Goal: Task Accomplishment & Management: Use online tool/utility

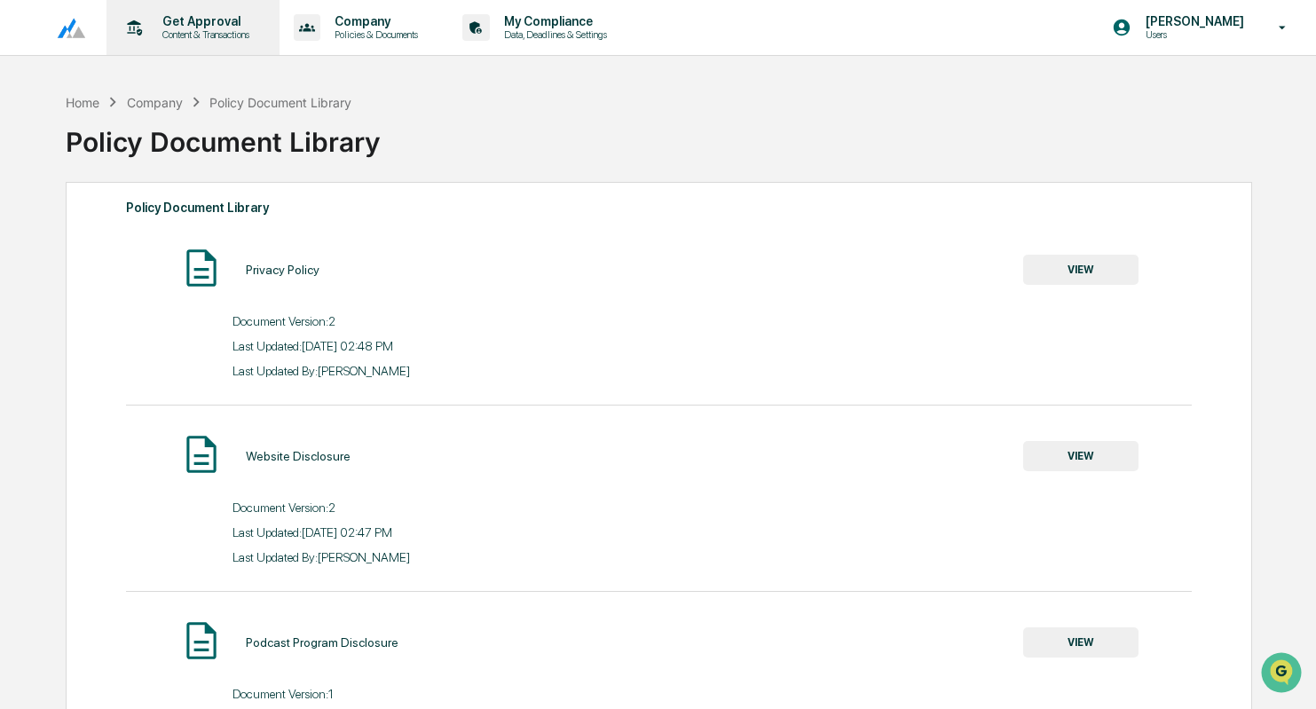
click at [176, 24] on p "Get Approval" at bounding box center [203, 21] width 110 height 14
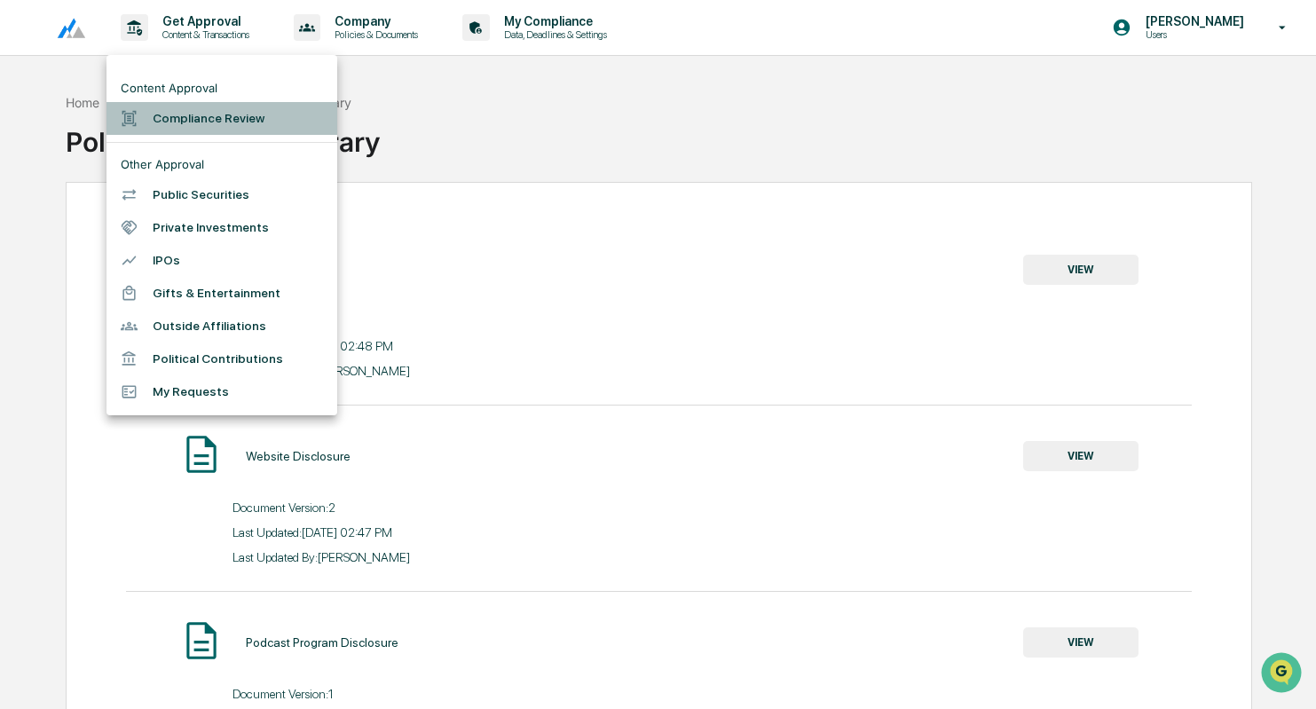
click at [210, 112] on li "Compliance Review" at bounding box center [222, 118] width 231 height 33
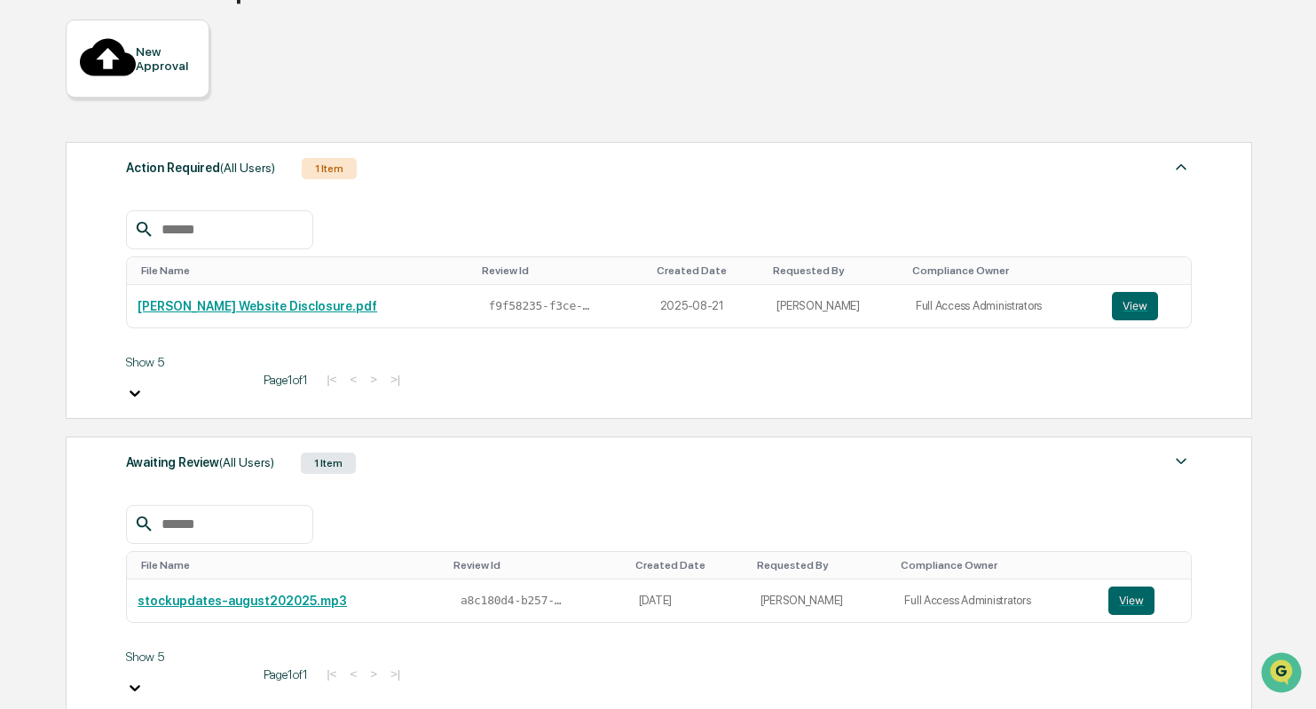
scroll to position [162, 0]
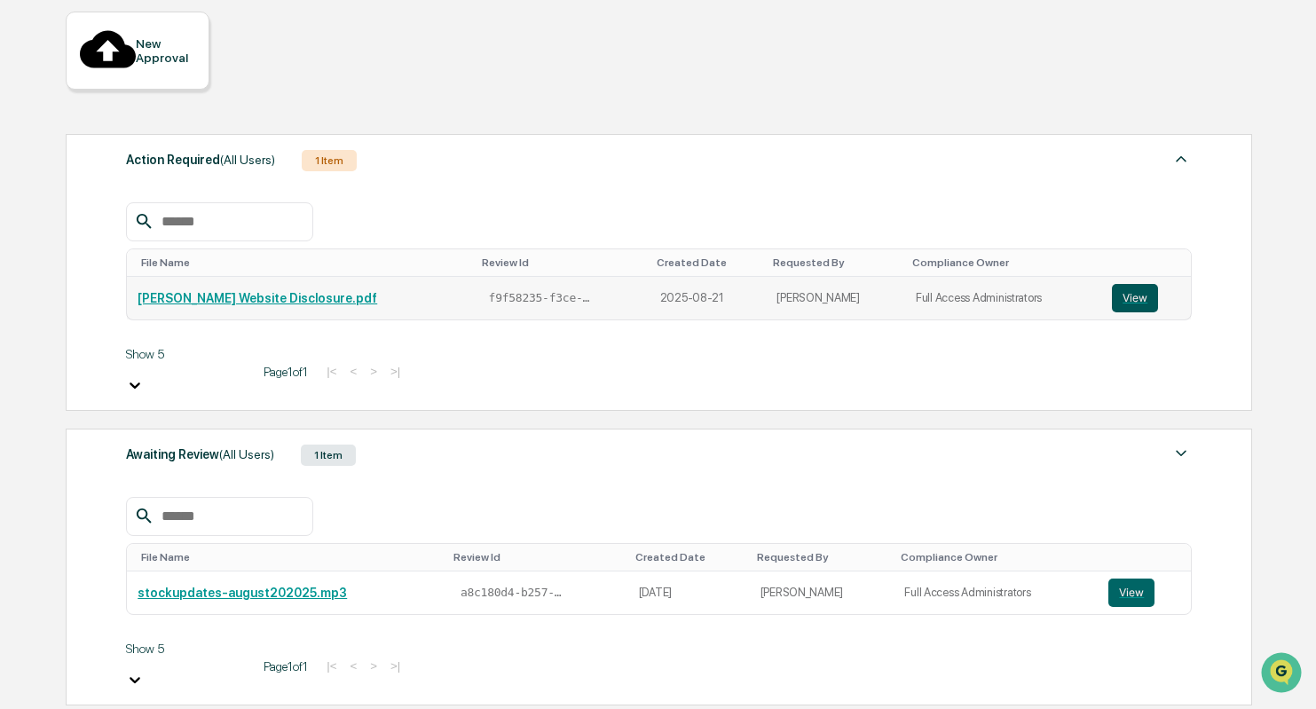
click at [1119, 284] on button "View" at bounding box center [1135, 298] width 46 height 28
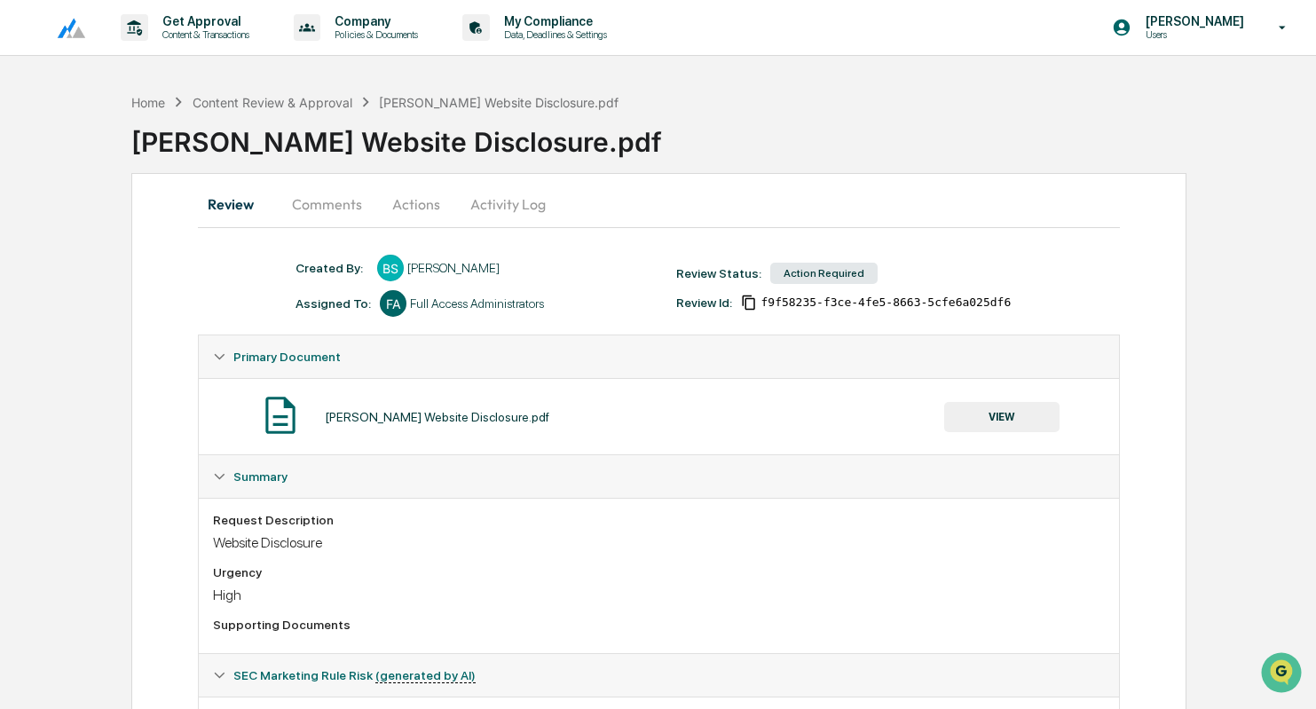
scroll to position [110, 0]
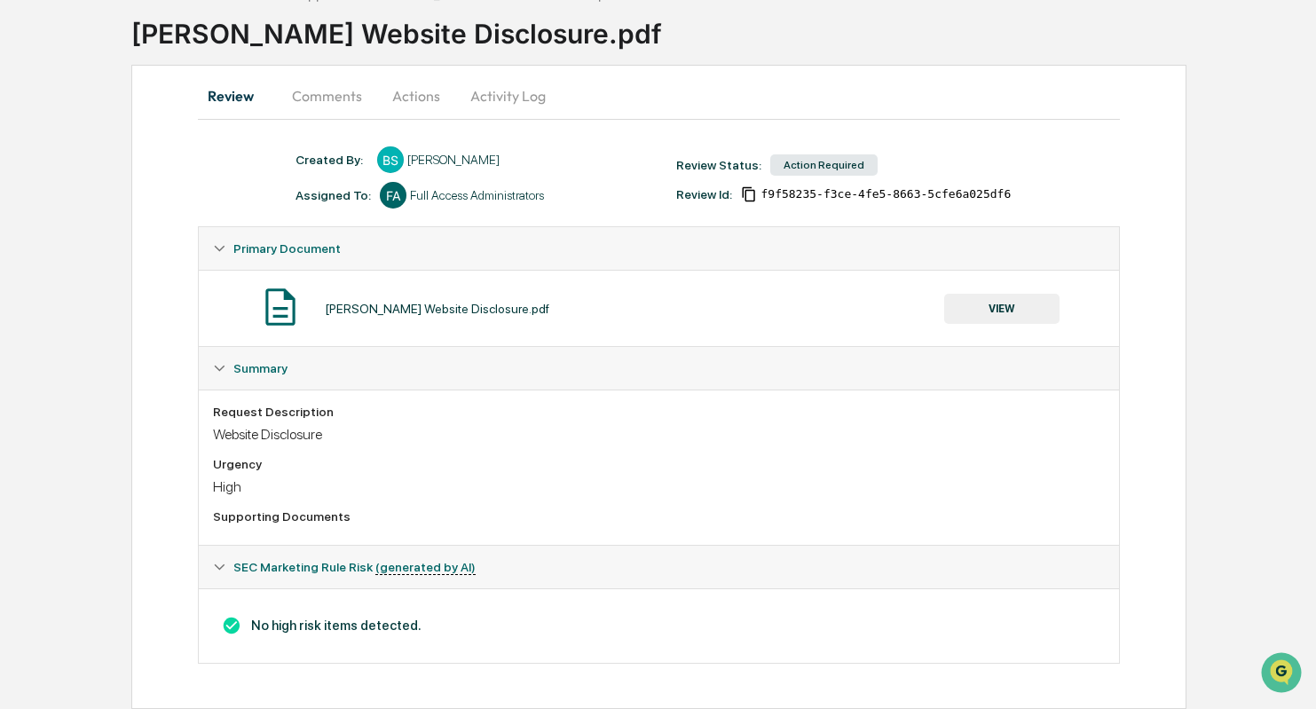
click at [336, 90] on button "Comments" at bounding box center [327, 96] width 99 height 43
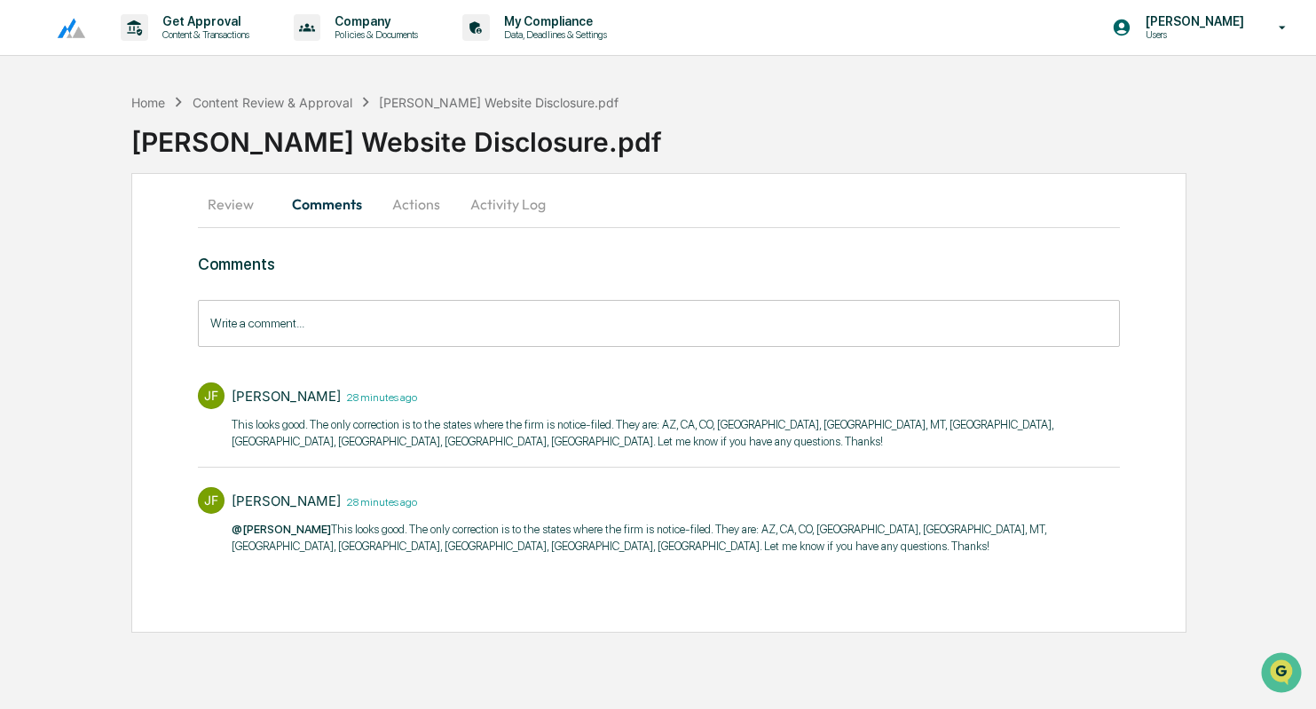
scroll to position [0, 0]
drag, startPoint x: 723, startPoint y: 425, endPoint x: 960, endPoint y: 426, distance: 236.1
click at [960, 426] on p "​This looks good. The only correction is to the states where the firm is notice…" at bounding box center [676, 433] width 888 height 35
copy p "AZ, [GEOGRAPHIC_DATA], CO, [GEOGRAPHIC_DATA], [GEOGRAPHIC_DATA], MT, [GEOGRAPHI…"
click at [233, 203] on button "Review" at bounding box center [238, 204] width 80 height 43
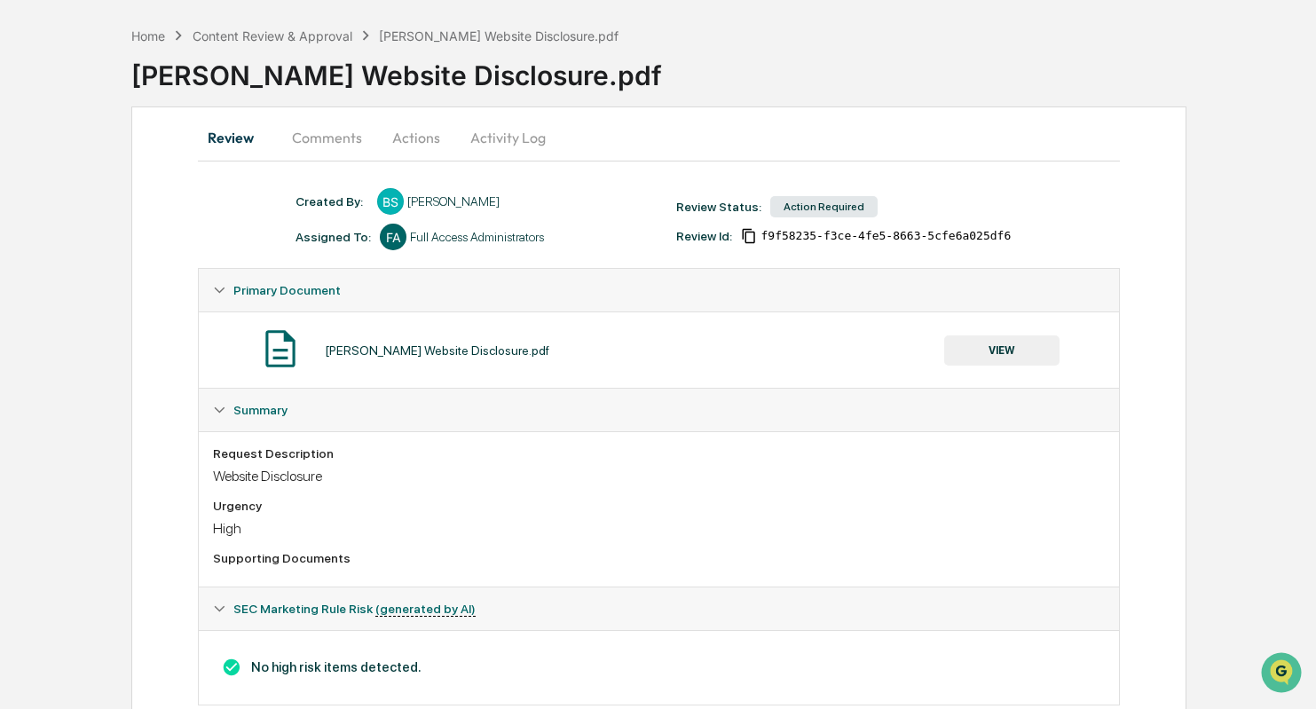
scroll to position [110, 0]
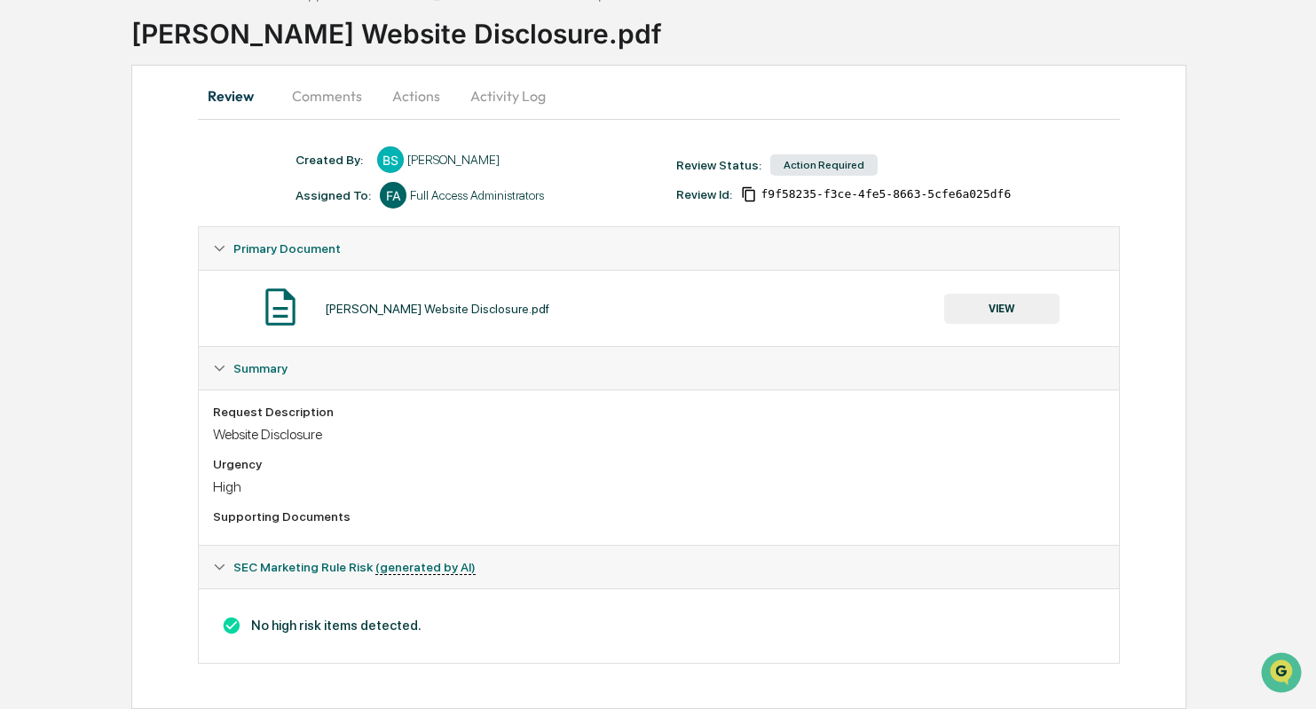
click at [424, 91] on button "Actions" at bounding box center [416, 96] width 80 height 43
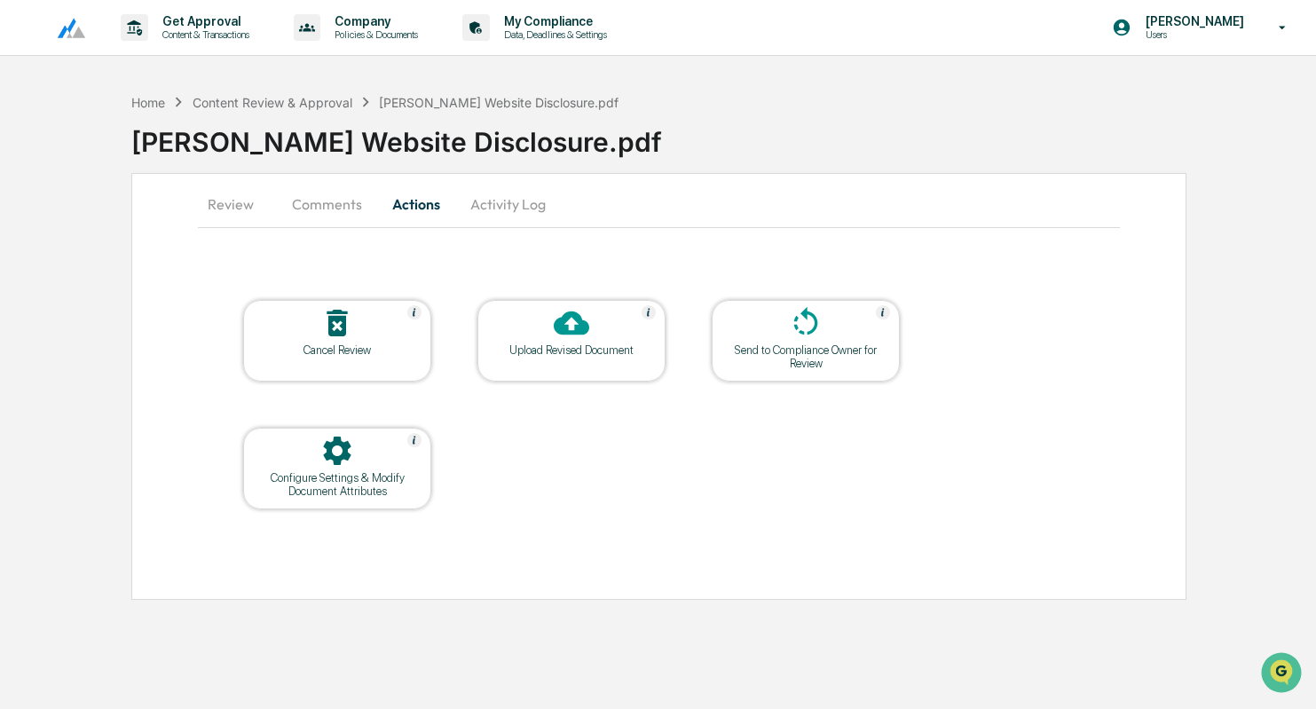
click at [249, 205] on button "Review" at bounding box center [238, 204] width 80 height 43
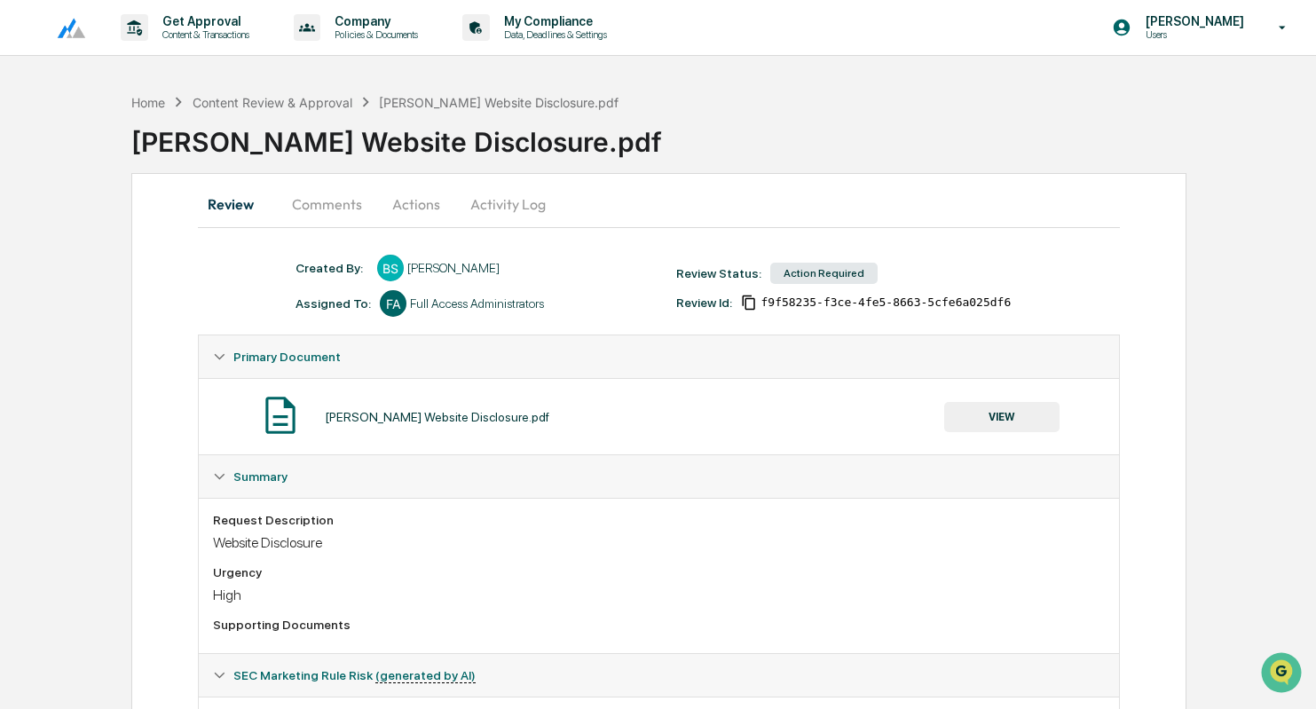
click at [397, 204] on button "Actions" at bounding box center [416, 204] width 80 height 43
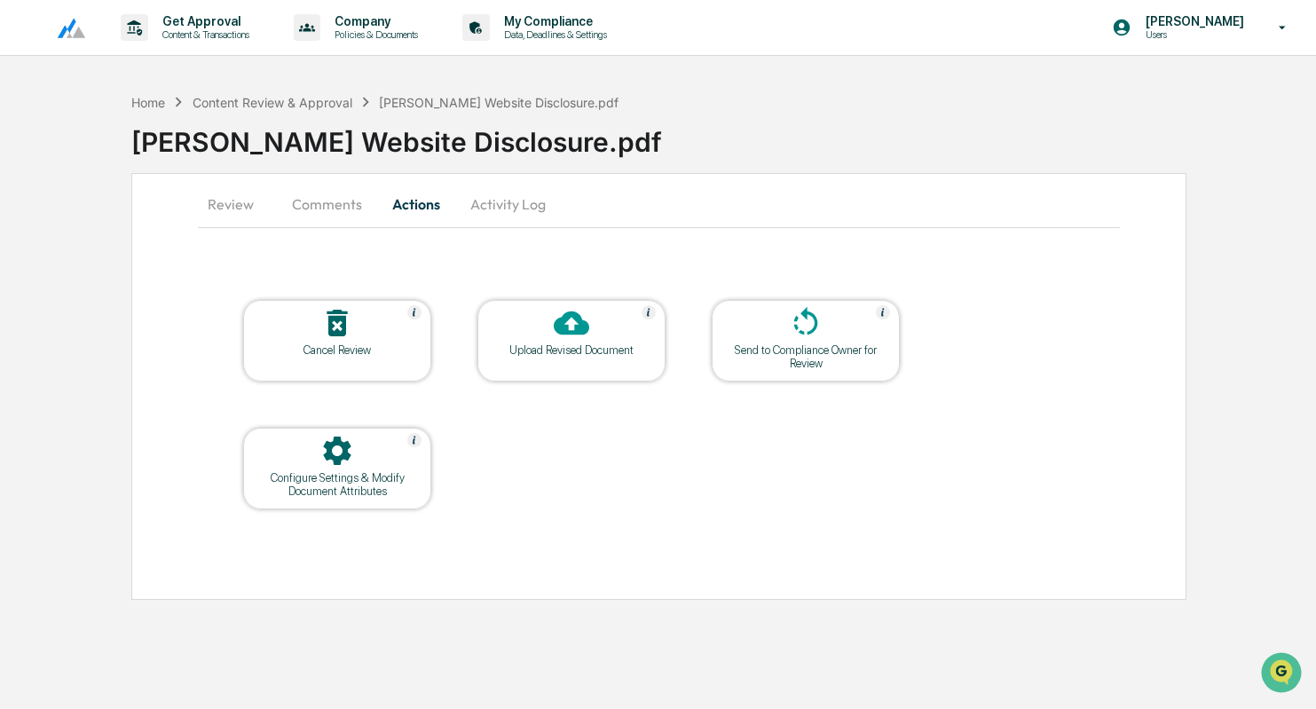
click at [528, 348] on div "Upload Revised Document" at bounding box center [572, 350] width 160 height 13
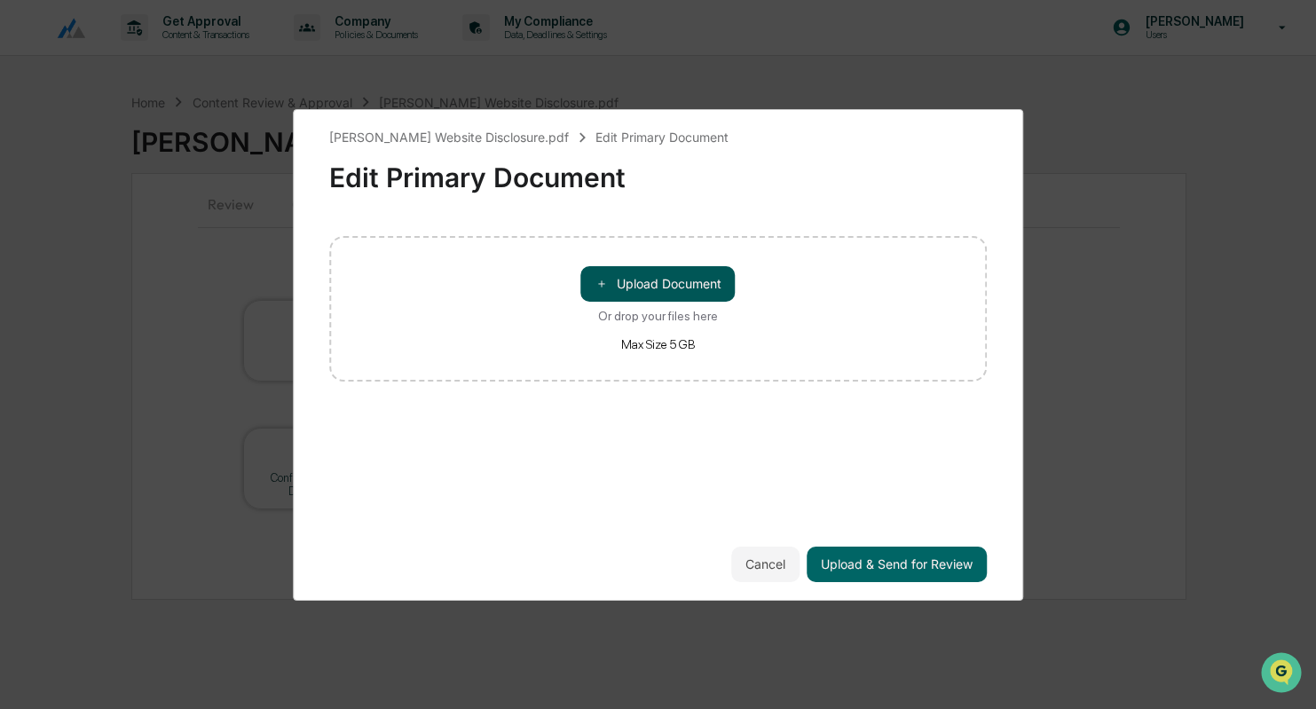
click at [664, 277] on button "＋ Upload Document" at bounding box center [658, 284] width 154 height 36
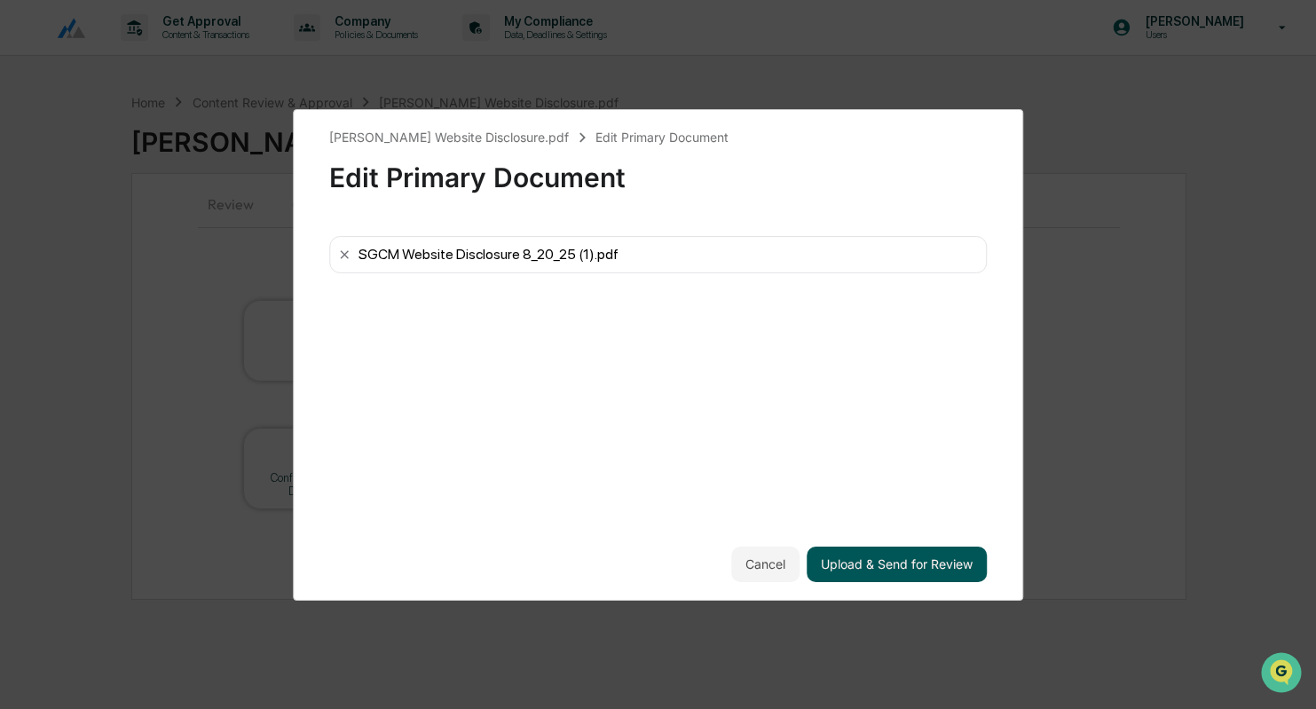
click at [894, 563] on button "Upload & Send for Review" at bounding box center [897, 565] width 180 height 36
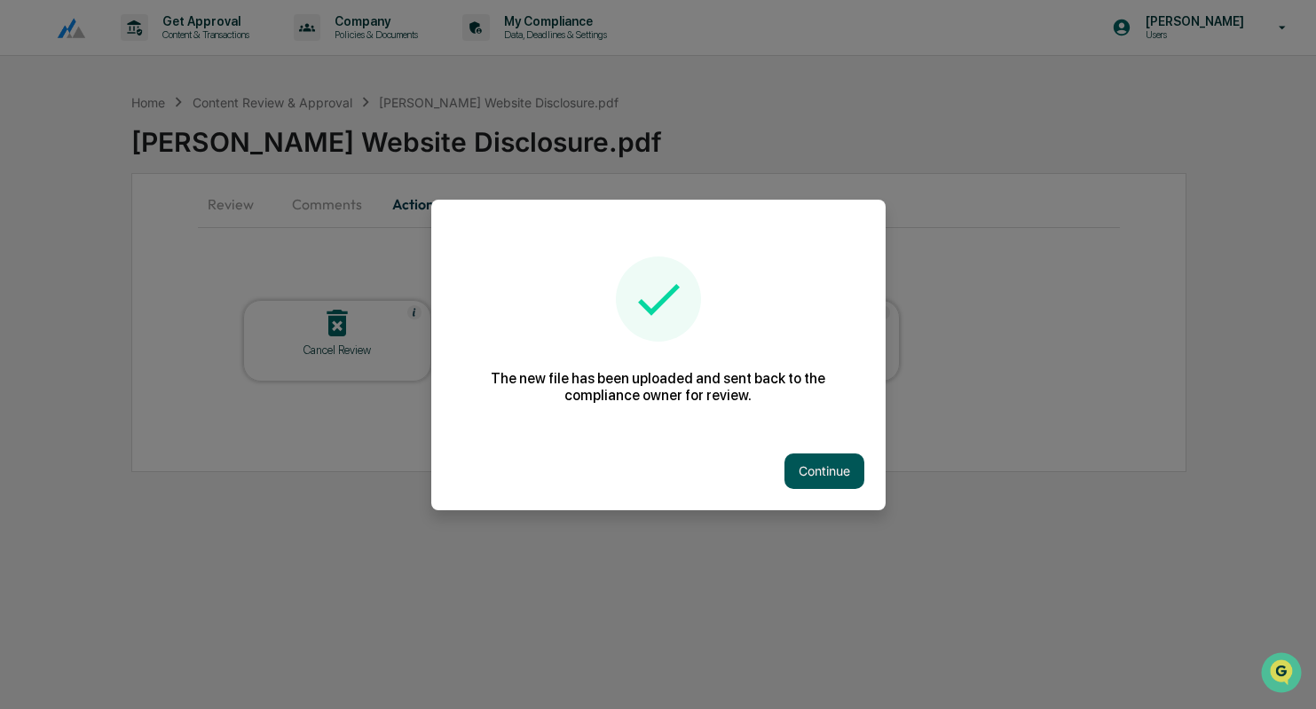
click at [825, 463] on button "Continue" at bounding box center [825, 472] width 80 height 36
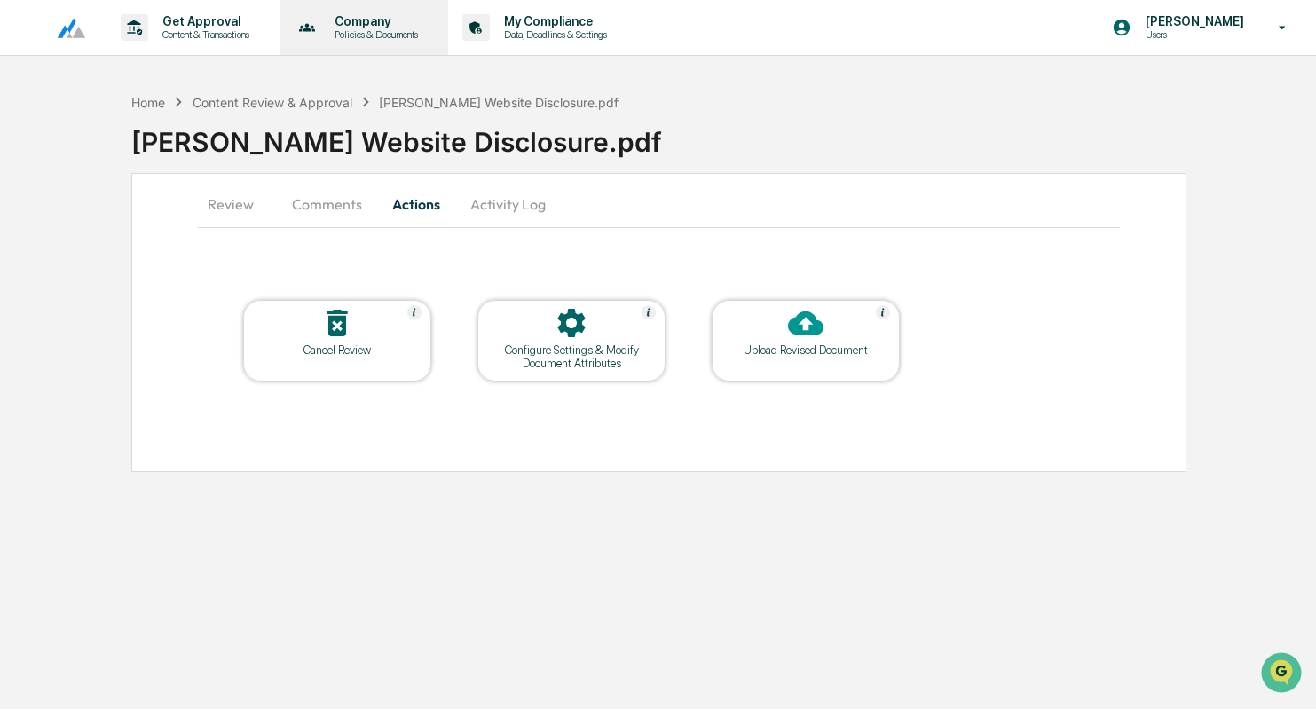
click at [408, 35] on p "Policies & Documents" at bounding box center [373, 34] width 107 height 12
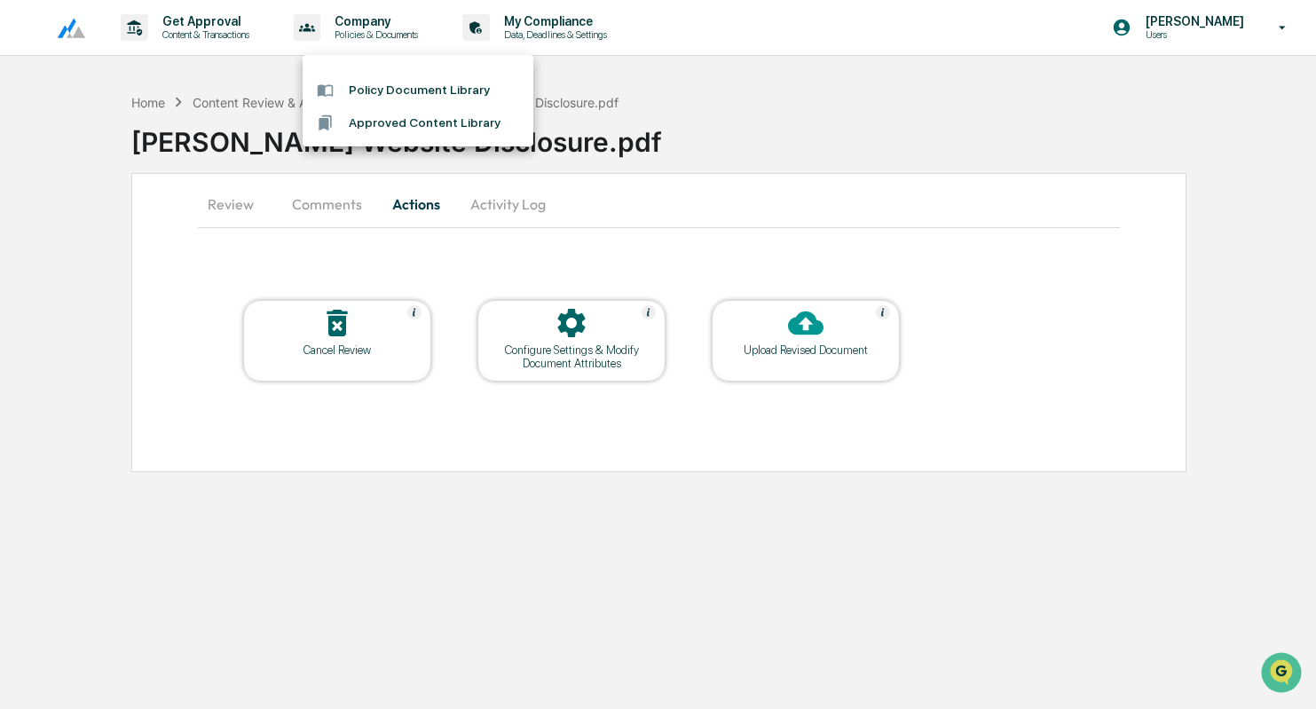
click at [419, 85] on li "Policy Document Library" at bounding box center [418, 90] width 231 height 33
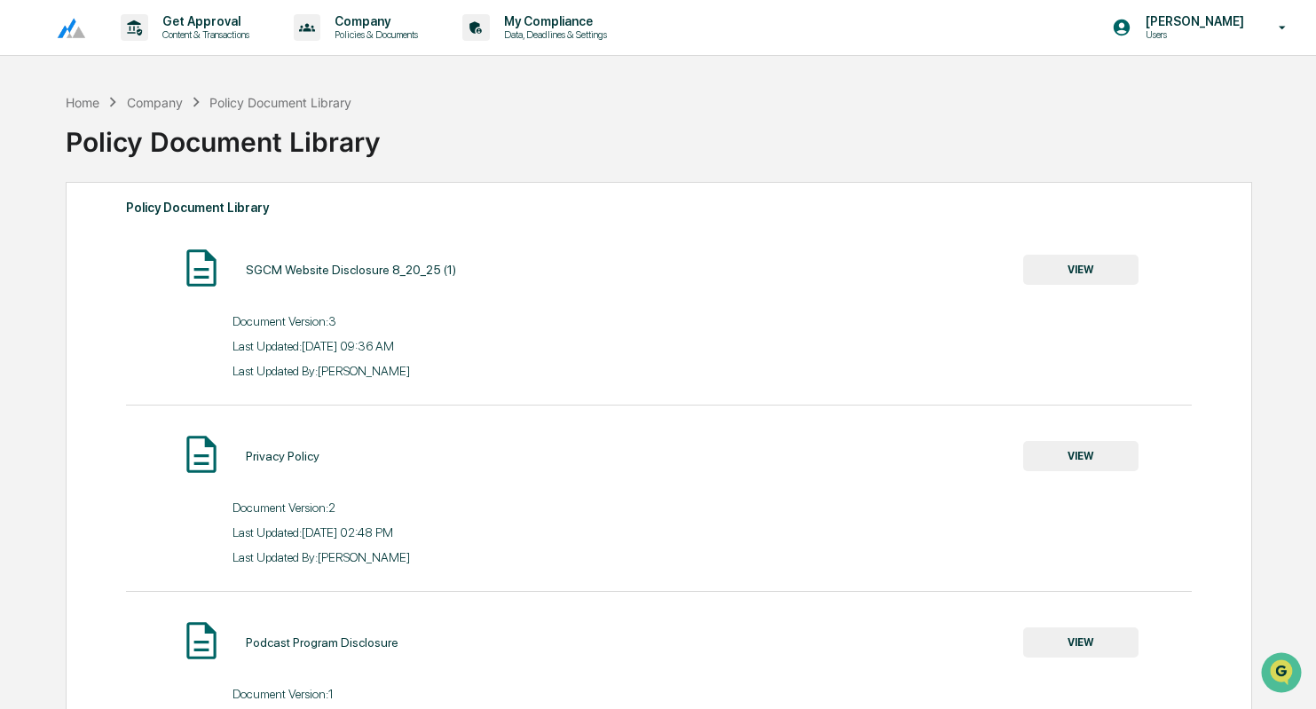
click at [1068, 259] on button "VIEW" at bounding box center [1080, 270] width 115 height 30
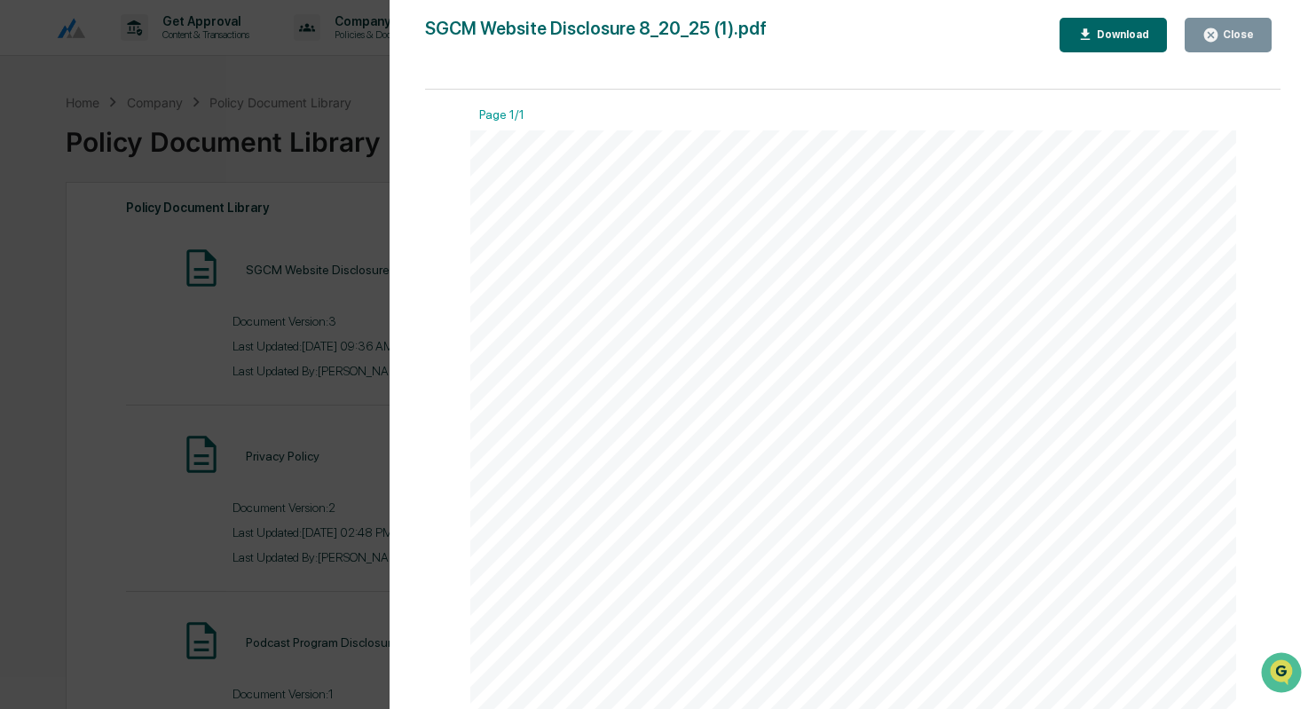
click at [305, 191] on div "Version History [DATE] 04:36 PM [PERSON_NAME] [DATE] 09:47 PM [PERSON_NAME] [DA…" at bounding box center [658, 354] width 1316 height 709
